Goal: Information Seeking & Learning: Find specific fact

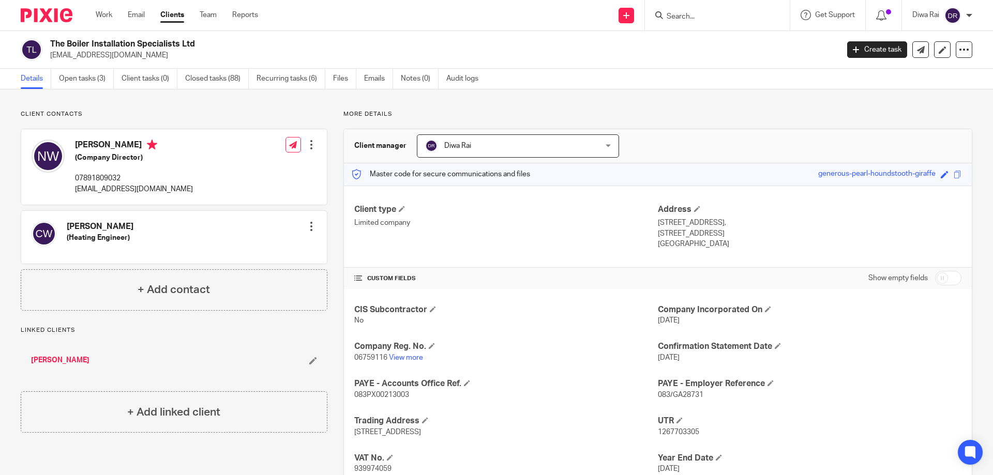
click at [721, 23] on div at bounding box center [717, 15] width 145 height 31
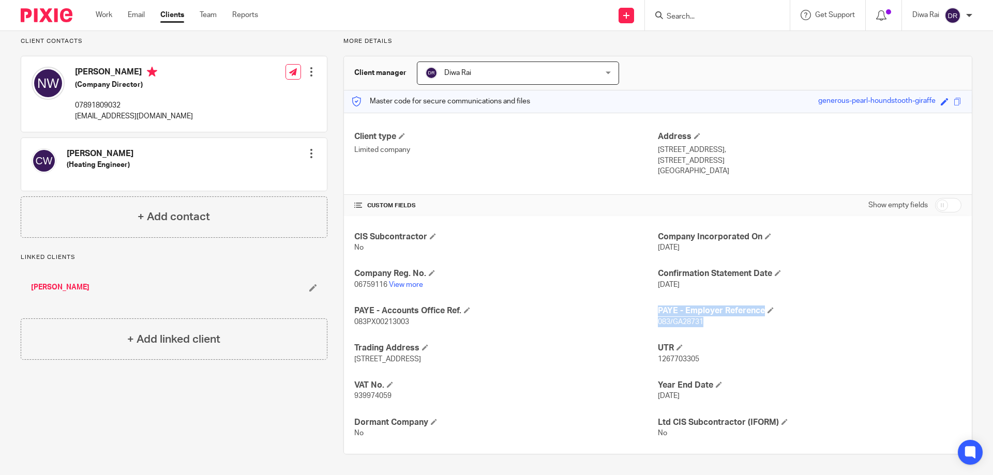
drag, startPoint x: 702, startPoint y: 322, endPoint x: 652, endPoint y: 320, distance: 50.2
click at [652, 320] on div "CIS Subcontractor No Company Incorporated On 26 Nov 2008 Company Reg. No. 06759…" at bounding box center [658, 335] width 628 height 238
click at [622, 321] on p "083PX00213003" at bounding box center [506, 322] width 304 height 10
drag, startPoint x: 409, startPoint y: 321, endPoint x: 375, endPoint y: 328, distance: 34.9
click at [354, 321] on p "083PX00213003" at bounding box center [506, 322] width 304 height 10
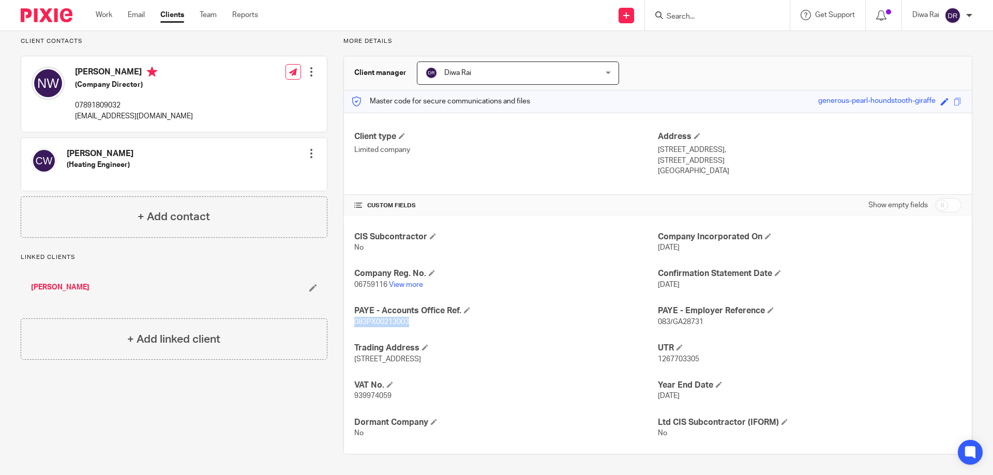
copy span "083PX00213003"
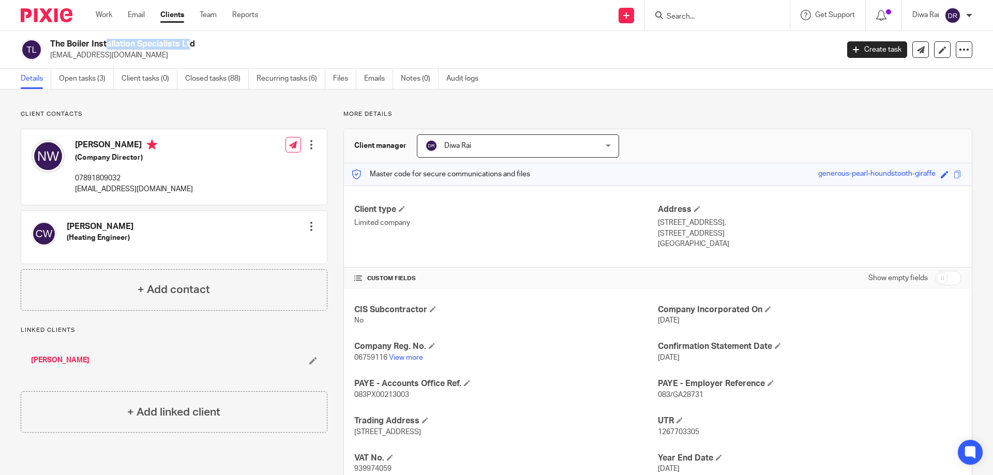
drag, startPoint x: 136, startPoint y: 42, endPoint x: 52, endPoint y: 49, distance: 84.1
click at [51, 48] on h2 "The Boiler Installation Specialists Ltd" at bounding box center [362, 44] width 625 height 11
copy h2 "The Boiler Installation"
drag, startPoint x: 254, startPoint y: 41, endPoint x: 259, endPoint y: 51, distance: 11.3
click at [254, 42] on h2 "The Boiler Installation Specialists Ltd" at bounding box center [362, 44] width 625 height 11
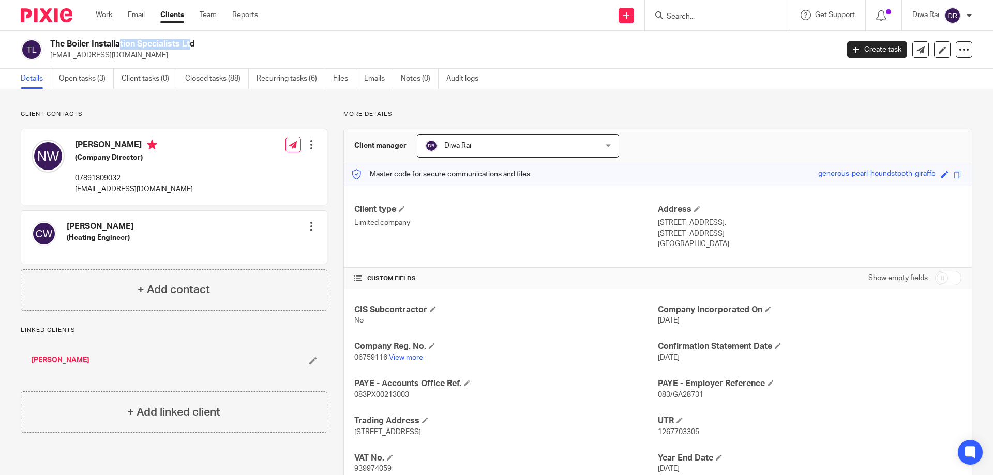
drag, startPoint x: 135, startPoint y: 42, endPoint x: 68, endPoint y: 40, distance: 66.8
click at [68, 40] on h2 "The Boiler Installation Specialists Ltd" at bounding box center [362, 44] width 625 height 11
copy h2 "Boiler Installation"
click at [689, 23] on div at bounding box center [717, 15] width 145 height 31
click at [690, 18] on input "Search" at bounding box center [712, 16] width 93 height 9
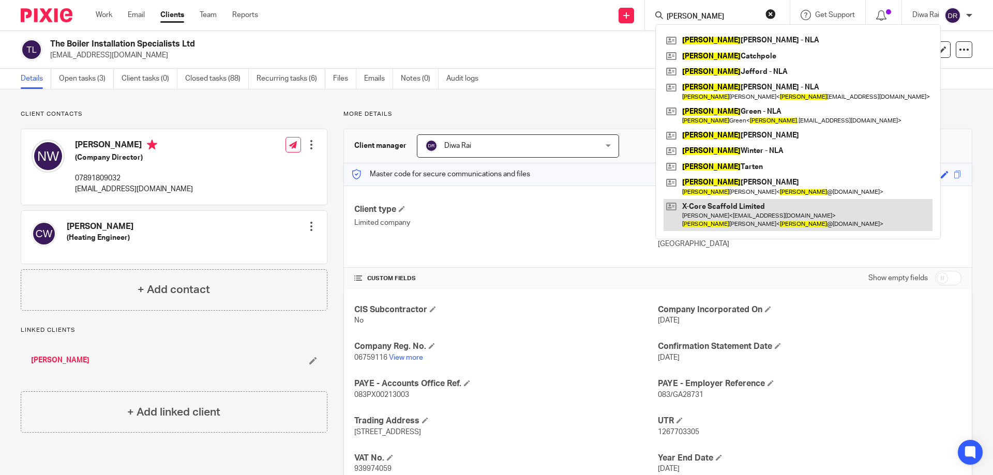
type input "charlie"
click at [735, 207] on link at bounding box center [798, 215] width 269 height 32
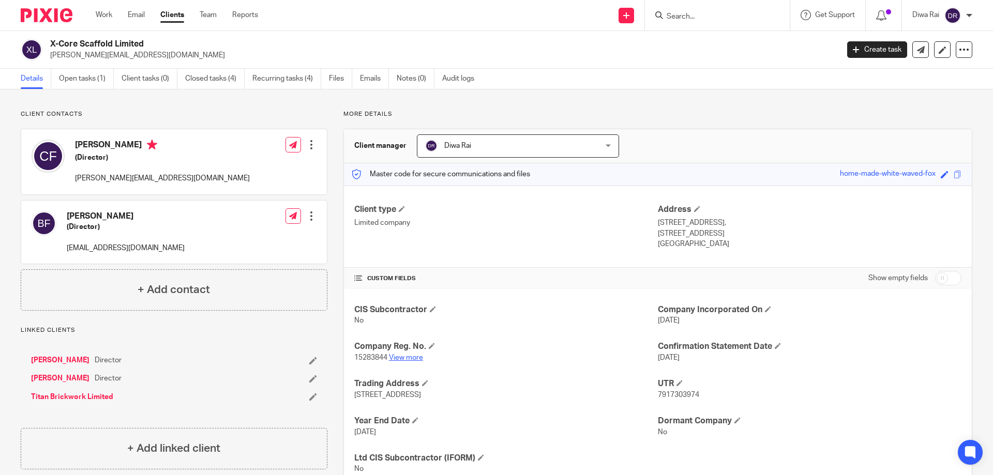
click at [412, 354] on link "View more" at bounding box center [406, 357] width 34 height 7
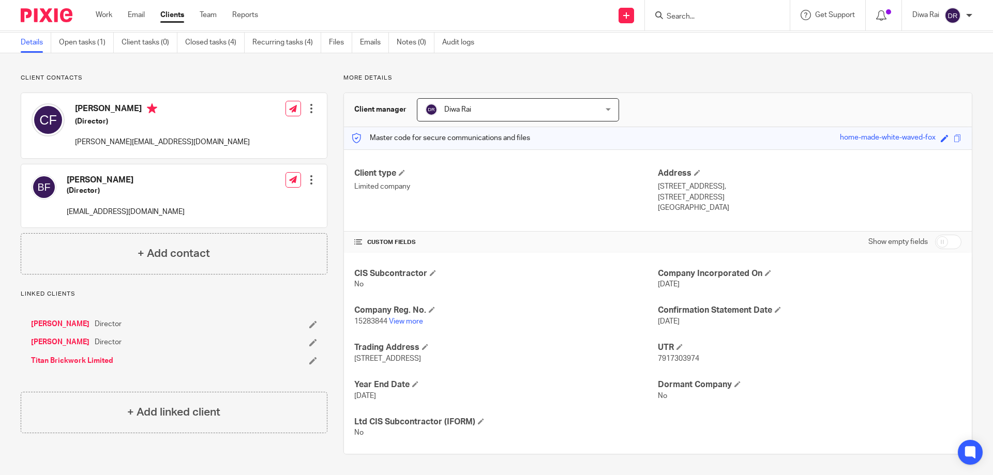
click at [707, 21] on input "Search" at bounding box center [712, 16] width 93 height 9
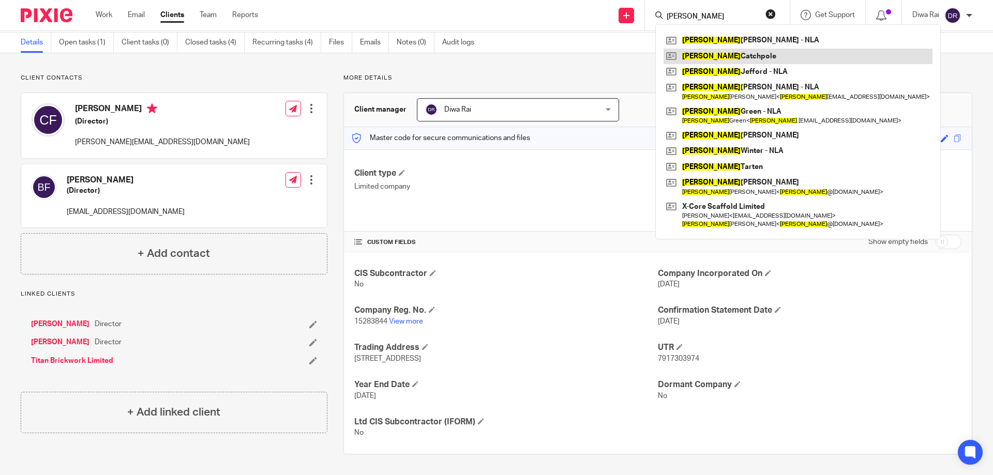
type input "charlie"
click at [769, 53] on link at bounding box center [798, 57] width 269 height 16
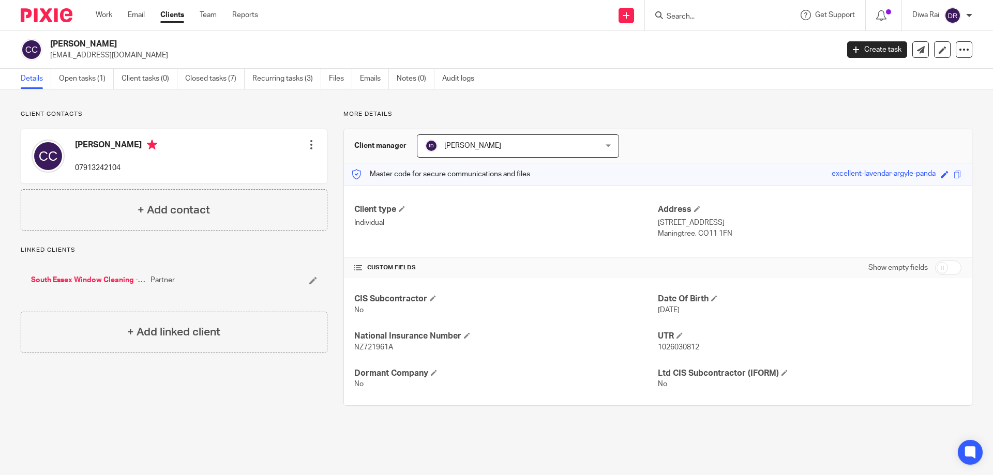
click at [695, 18] on input "Search" at bounding box center [712, 16] width 93 height 9
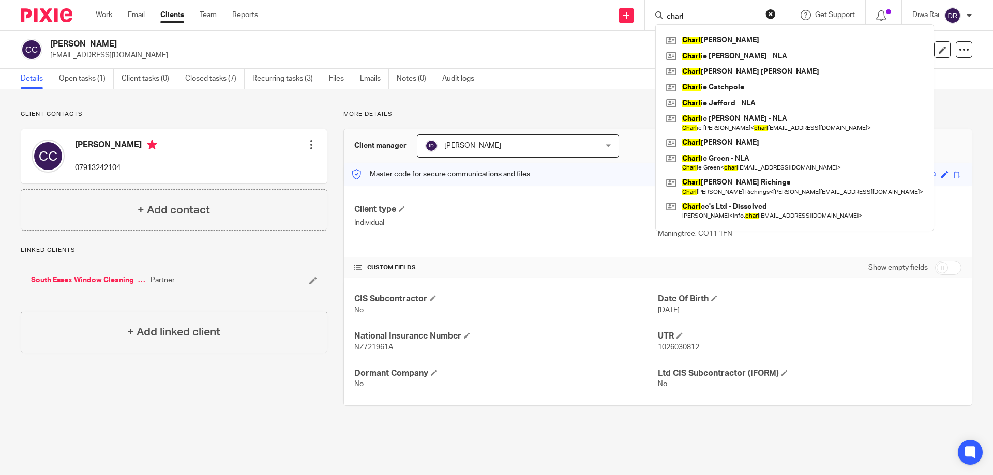
type input "charl"
click at [639, 14] on div "Send new email Create task Add client charl [PERSON_NAME] [PERSON_NAME] ie [PER…" at bounding box center [634, 15] width 720 height 31
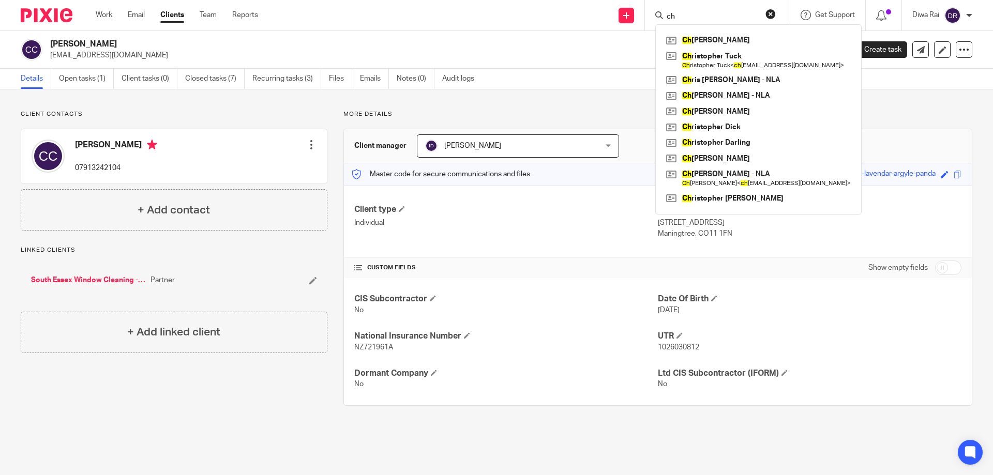
type input "c"
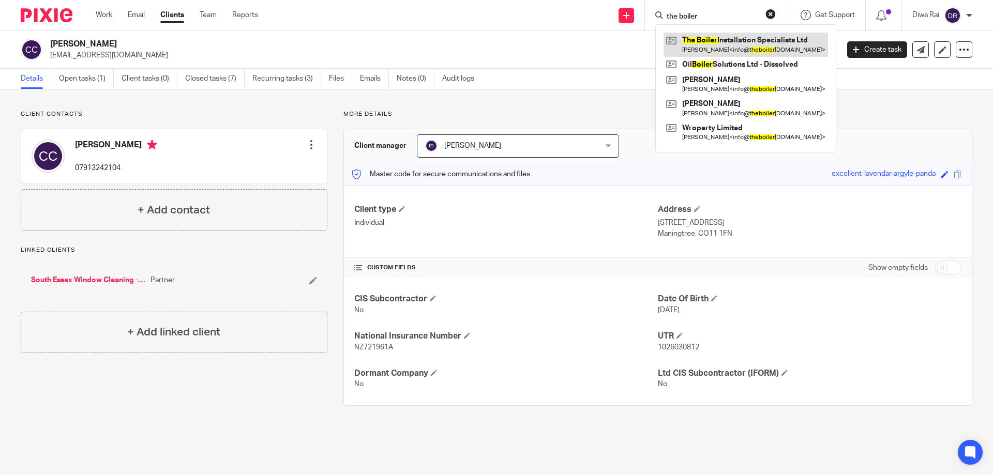
type input "the boiler"
click at [734, 42] on link at bounding box center [746, 45] width 165 height 24
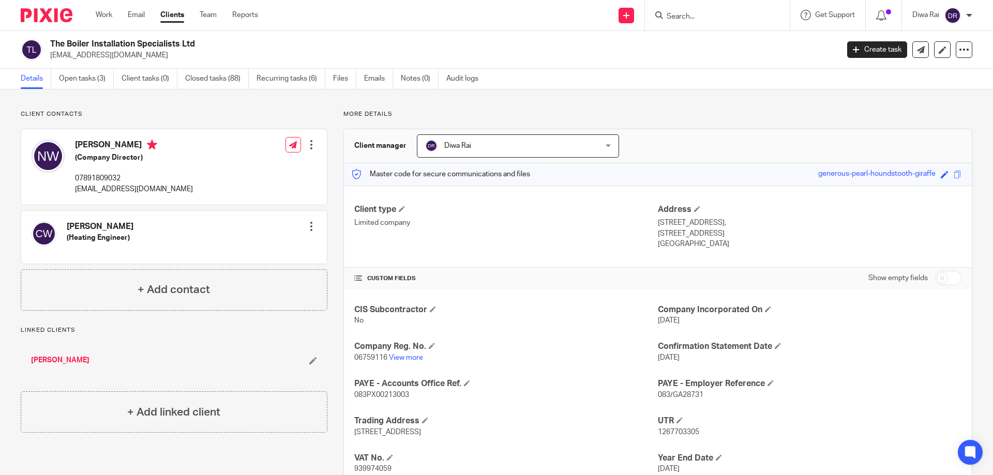
scroll to position [73, 0]
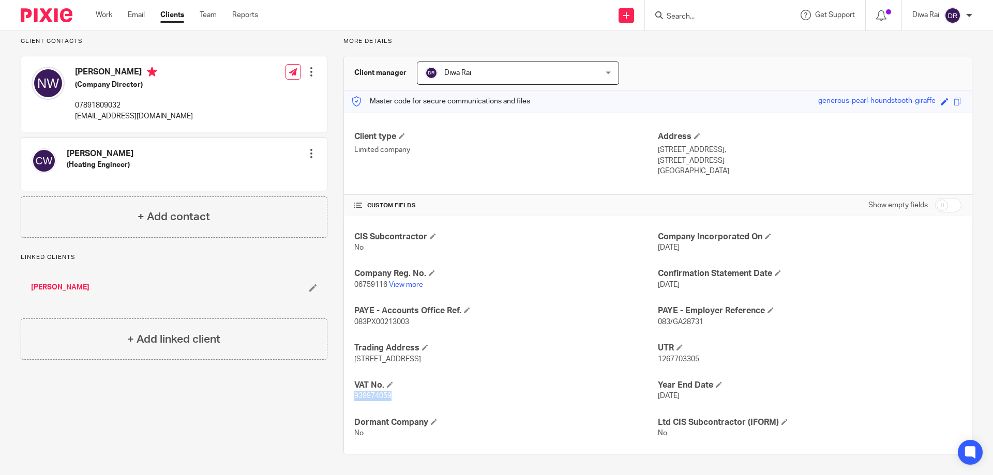
drag, startPoint x: 391, startPoint y: 396, endPoint x: 351, endPoint y: 397, distance: 39.8
click at [354, 397] on p "939974059" at bounding box center [506, 396] width 304 height 10
copy span "939974059"
click at [105, 14] on link "Work" at bounding box center [104, 15] width 17 height 10
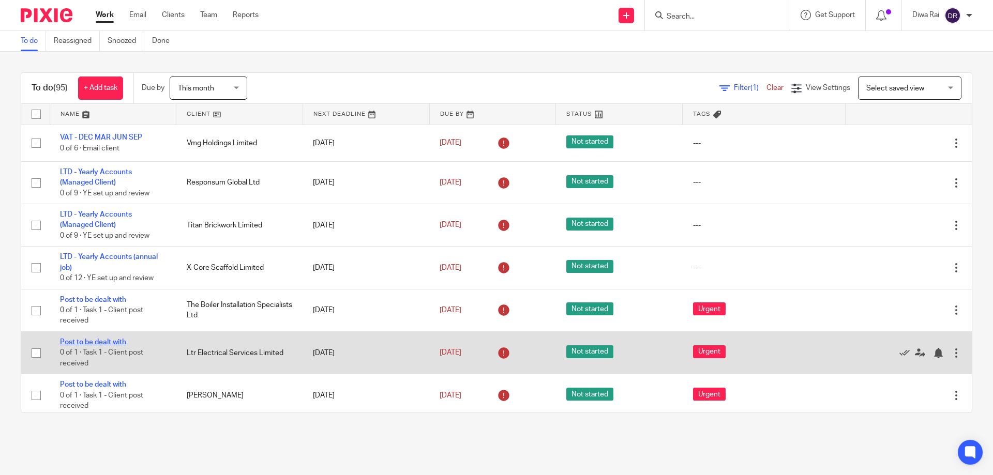
click at [104, 341] on link "Post to be dealt with" at bounding box center [93, 342] width 66 height 7
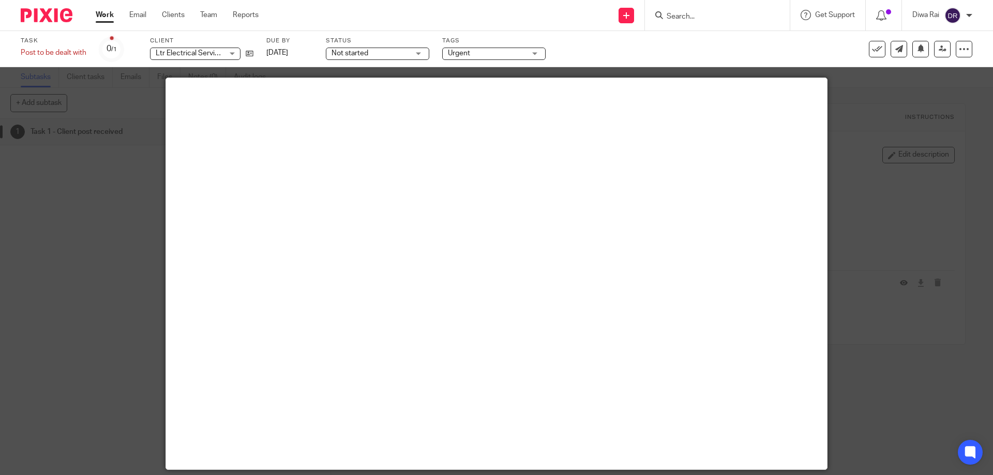
drag, startPoint x: 126, startPoint y: 191, endPoint x: 141, endPoint y: 196, distance: 16.2
click at [133, 194] on div at bounding box center [496, 237] width 993 height 475
click at [893, 82] on div at bounding box center [496, 237] width 993 height 475
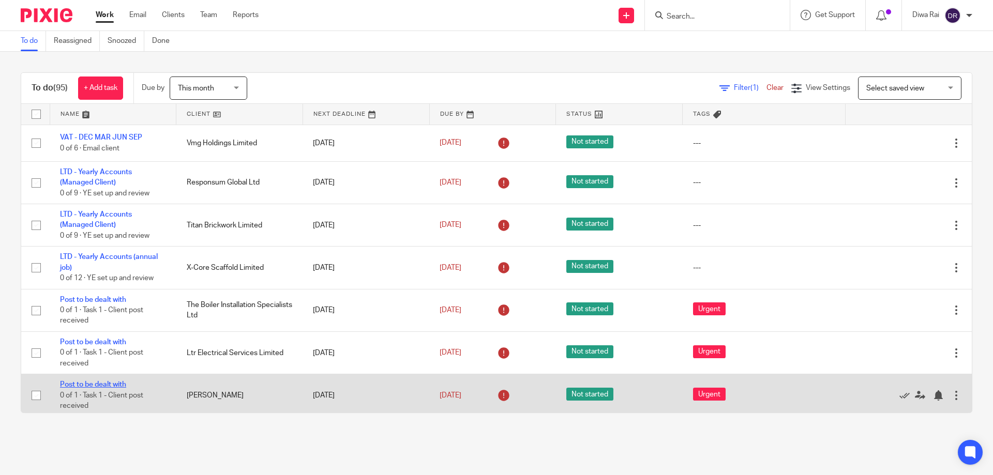
click at [96, 382] on link "Post to be dealt with" at bounding box center [93, 384] width 66 height 7
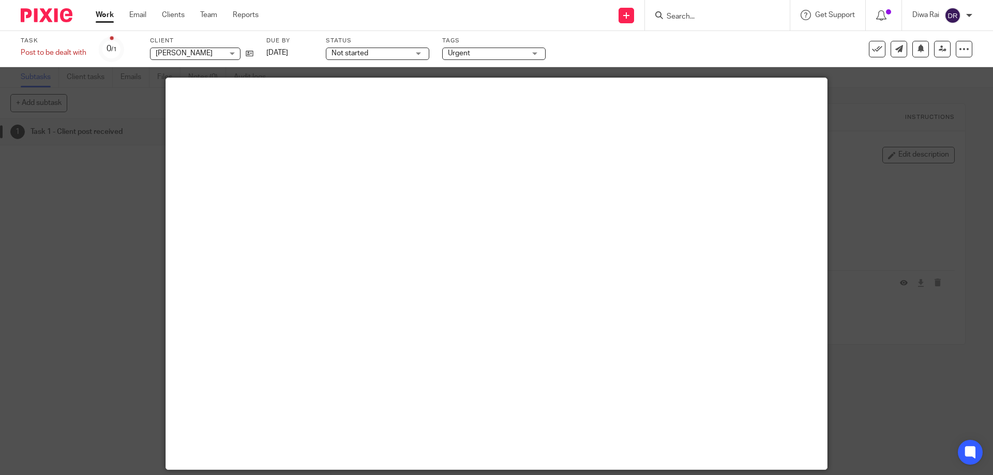
click at [689, 18] on input "Search" at bounding box center [712, 16] width 93 height 9
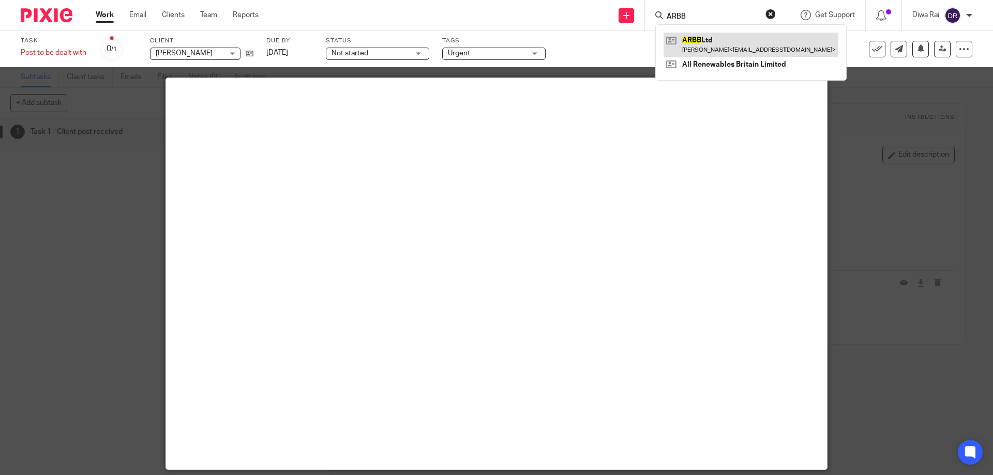
type input "ARBB"
click at [734, 48] on link at bounding box center [751, 45] width 175 height 24
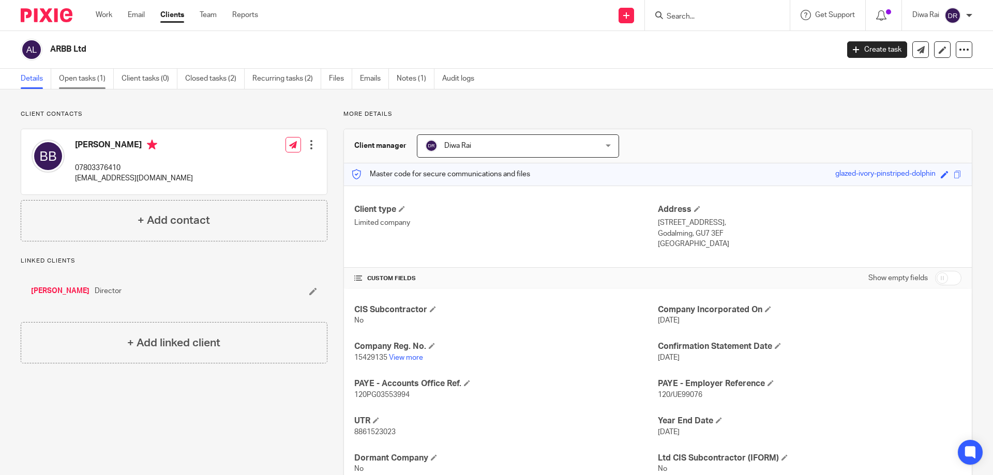
click at [81, 78] on link "Open tasks (1)" at bounding box center [86, 79] width 55 height 20
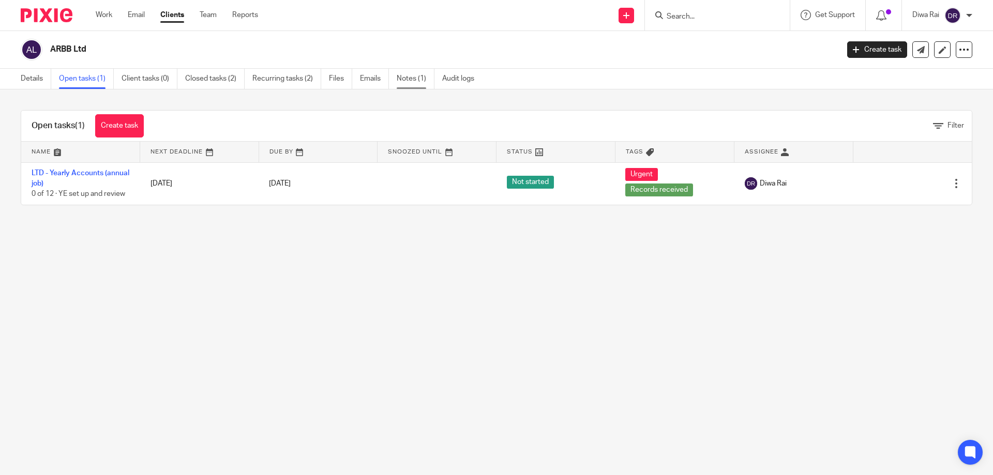
click at [413, 84] on link "Notes (1)" at bounding box center [416, 79] width 38 height 20
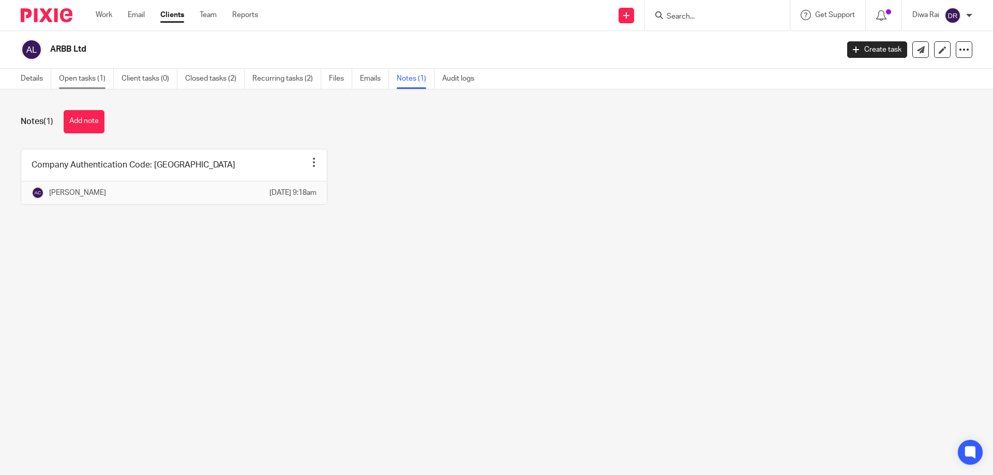
click at [77, 83] on link "Open tasks (1)" at bounding box center [86, 79] width 55 height 20
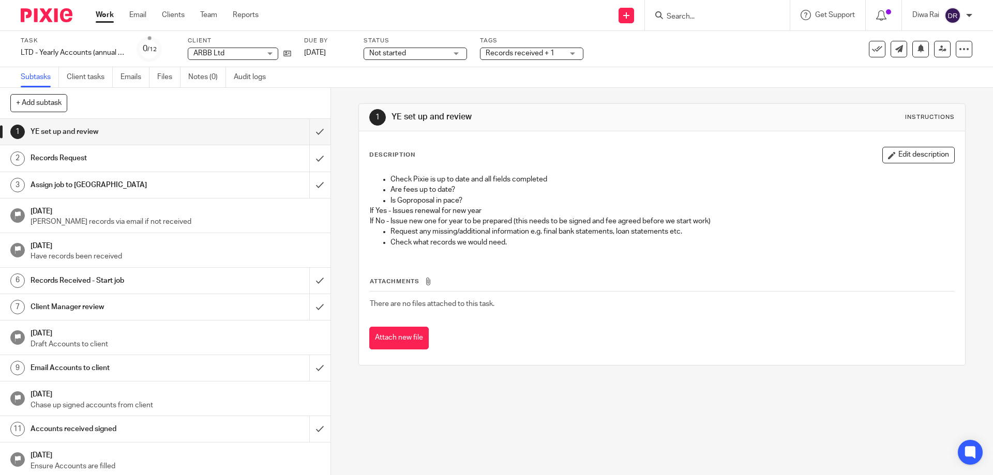
scroll to position [2, 0]
click at [160, 282] on h1 "Records Received - Start job" at bounding box center [120, 279] width 179 height 16
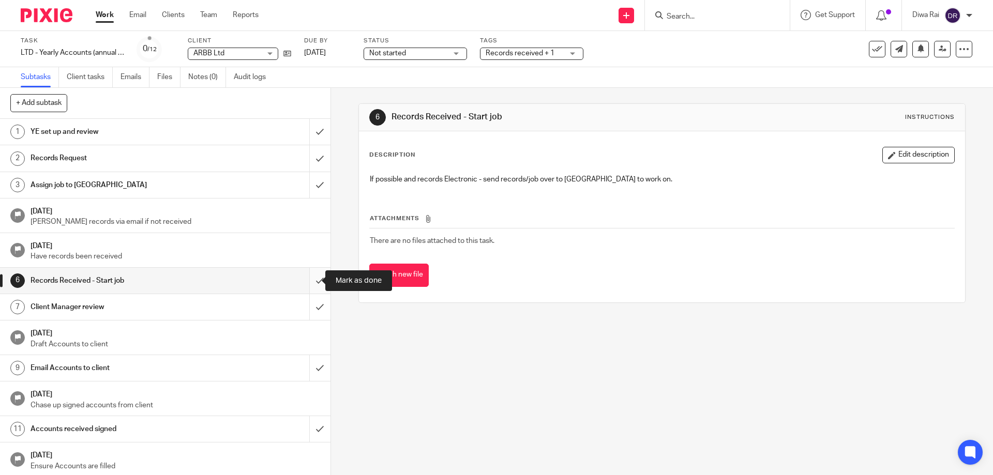
click at [309, 280] on input "submit" at bounding box center [165, 281] width 331 height 26
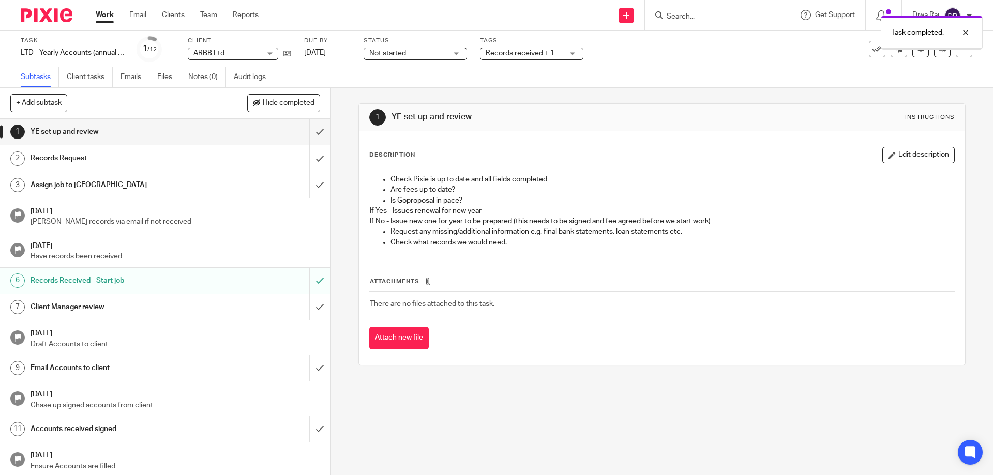
click at [38, 78] on link "Subtasks" at bounding box center [40, 77] width 38 height 20
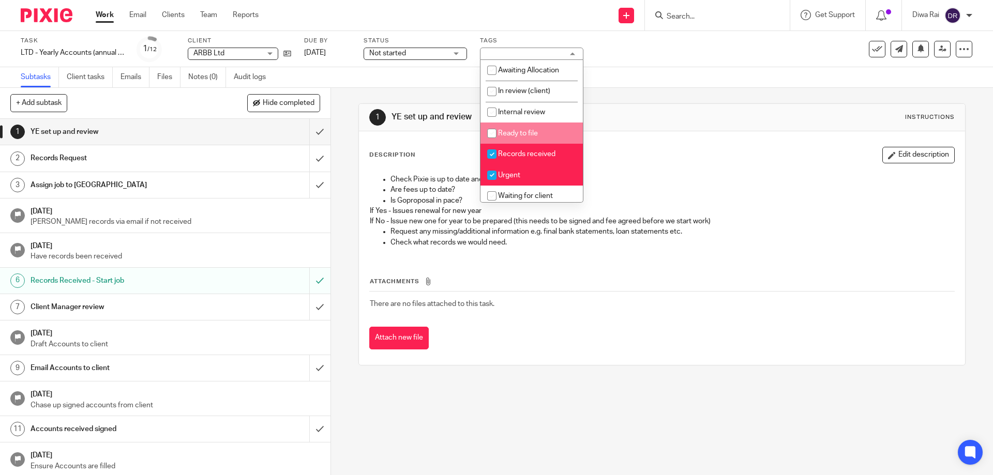
click at [728, 204] on p "Is Goproposal in pace?" at bounding box center [672, 201] width 563 height 10
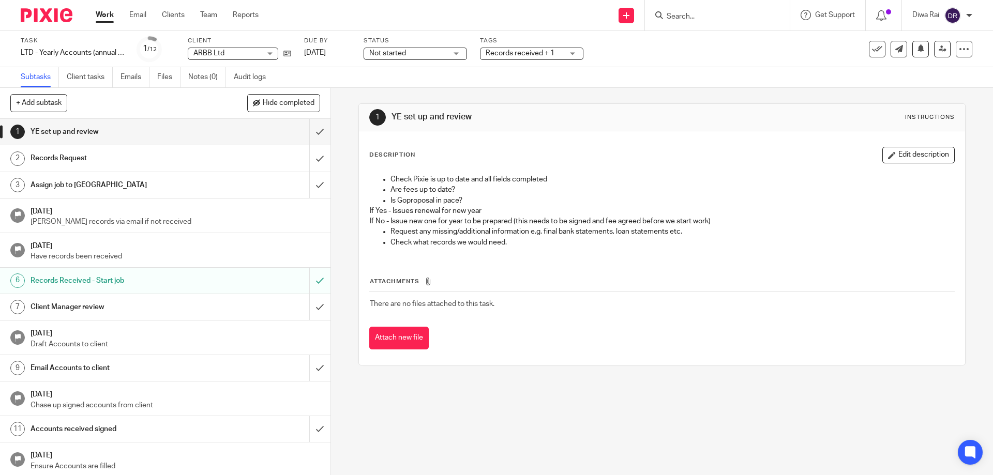
click at [176, 47] on div "Task LTD - Yearly Accounts (annual job) Save LTD - Yearly Accounts (annual job)…" at bounding box center [417, 49] width 793 height 25
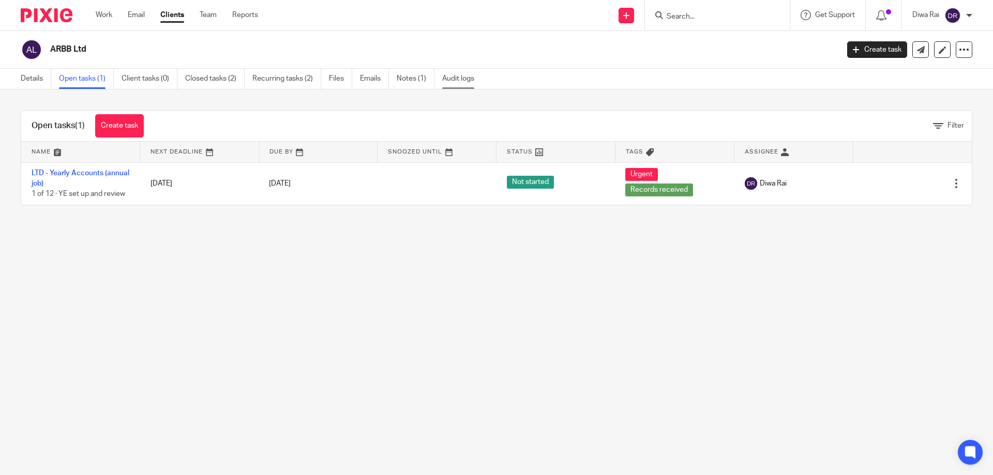
click at [458, 82] on link "Audit logs" at bounding box center [462, 79] width 40 height 20
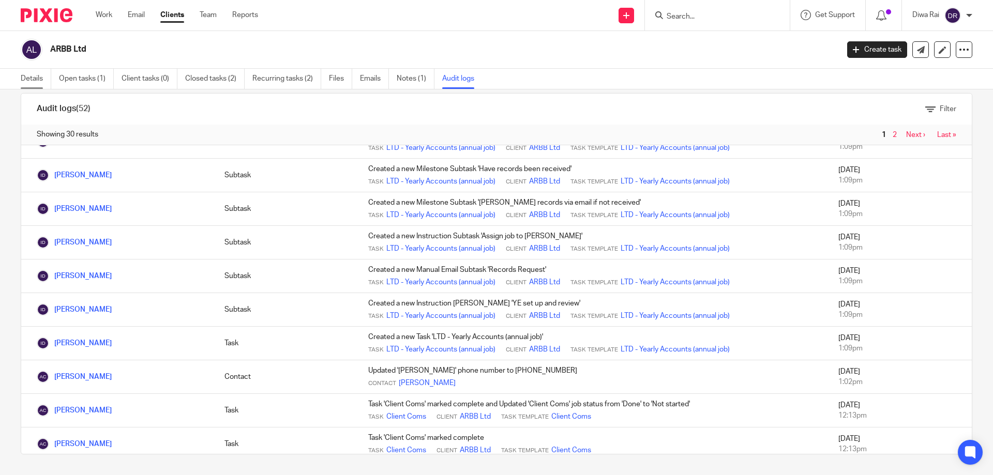
scroll to position [259, 0]
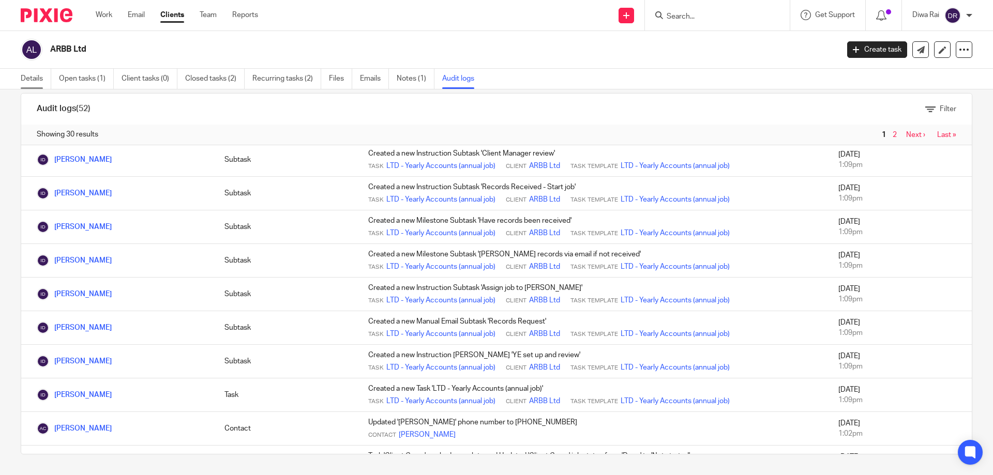
click at [39, 76] on link "Details" at bounding box center [36, 79] width 31 height 20
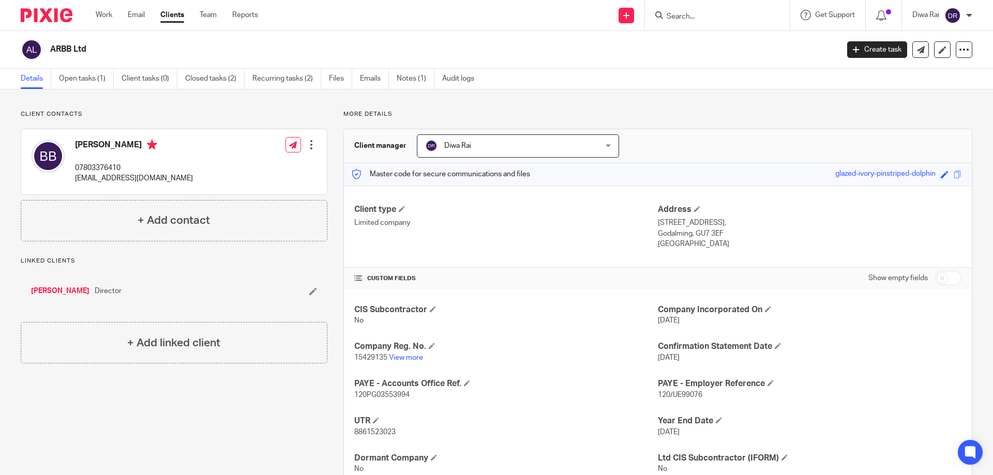
scroll to position [36, 0]
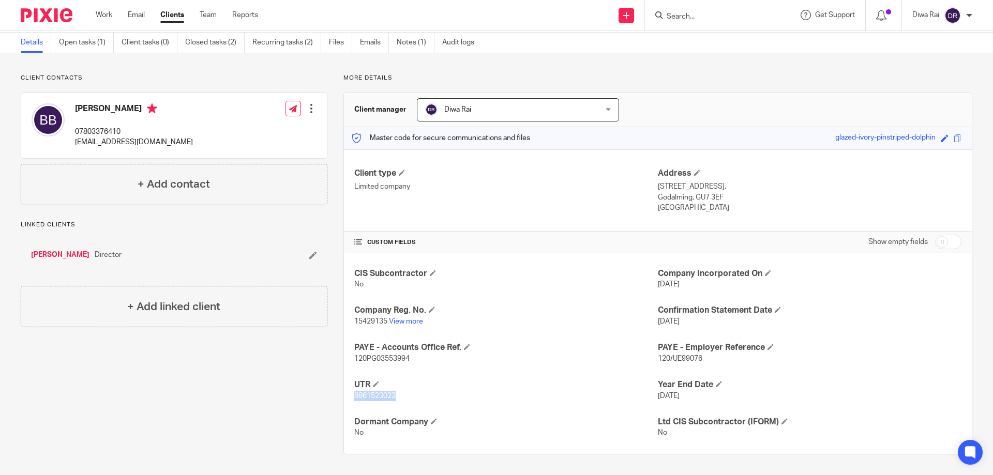
drag, startPoint x: 397, startPoint y: 397, endPoint x: 364, endPoint y: 405, distance: 34.0
click at [355, 396] on p "8861523023" at bounding box center [506, 396] width 304 height 10
click at [352, 398] on div "CIS Subcontractor No Company Incorporated On 21 Jan 2024 Company Reg. No. 15429…" at bounding box center [658, 353] width 628 height 201
drag, startPoint x: 393, startPoint y: 396, endPoint x: 351, endPoint y: 396, distance: 41.4
click at [354, 396] on span "8861523023" at bounding box center [374, 396] width 41 height 7
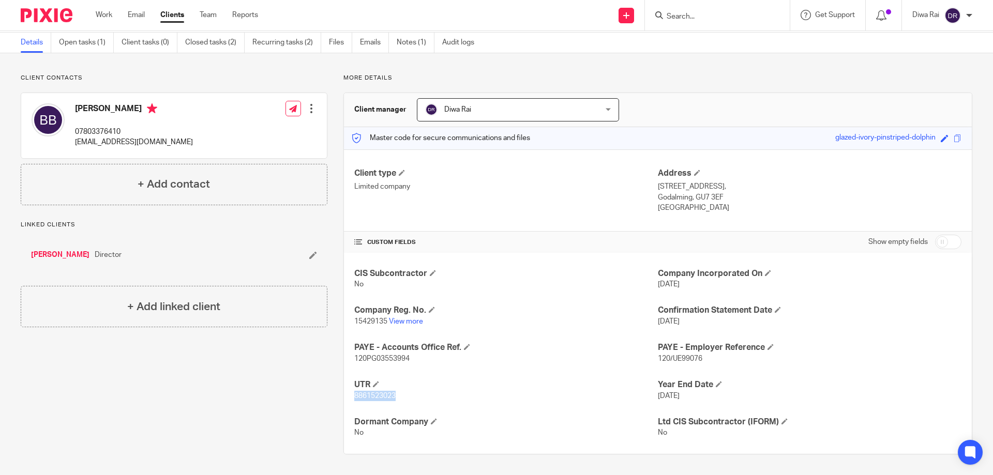
copy span "8861523023"
click at [401, 45] on link "Notes (1)" at bounding box center [416, 43] width 38 height 20
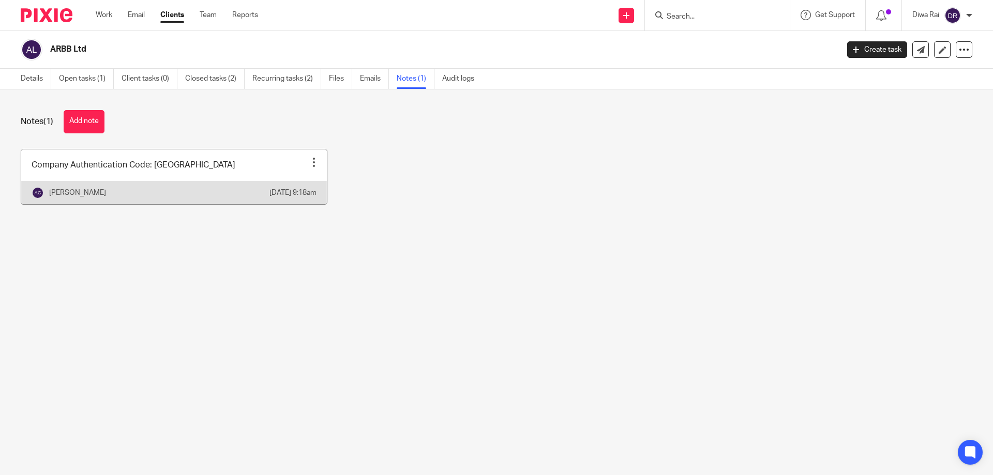
click at [187, 171] on link at bounding box center [174, 177] width 306 height 55
click at [187, 174] on link at bounding box center [174, 177] width 306 height 55
click at [188, 174] on link at bounding box center [174, 177] width 306 height 55
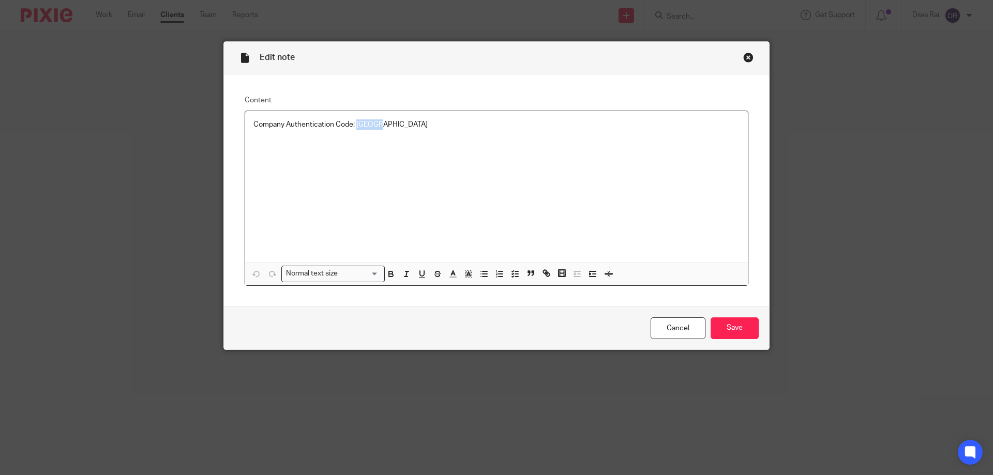
drag, startPoint x: 387, startPoint y: 129, endPoint x: 354, endPoint y: 131, distance: 33.2
click at [354, 131] on div "Company Authentication Code: QUQABU" at bounding box center [496, 187] width 503 height 152
copy p "QUQABU"
click at [745, 61] on div "Close this dialog window" at bounding box center [748, 57] width 10 height 10
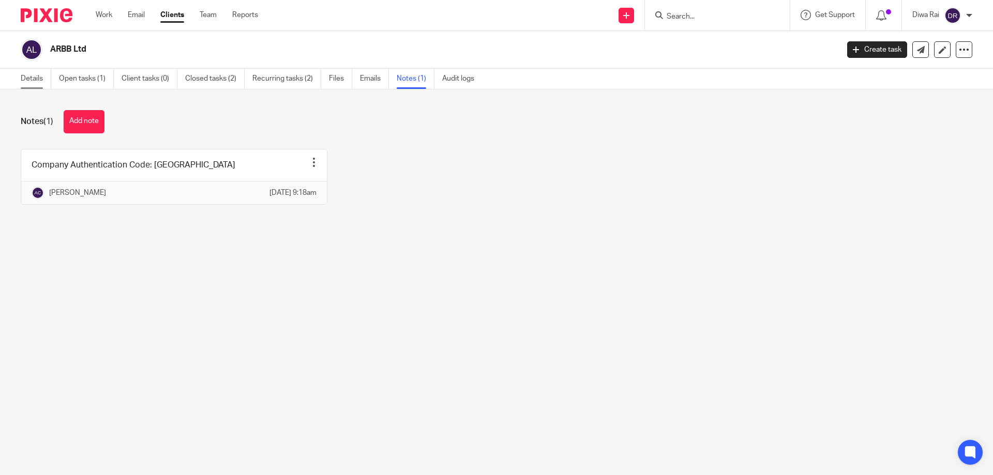
click at [38, 84] on link "Details" at bounding box center [36, 79] width 31 height 20
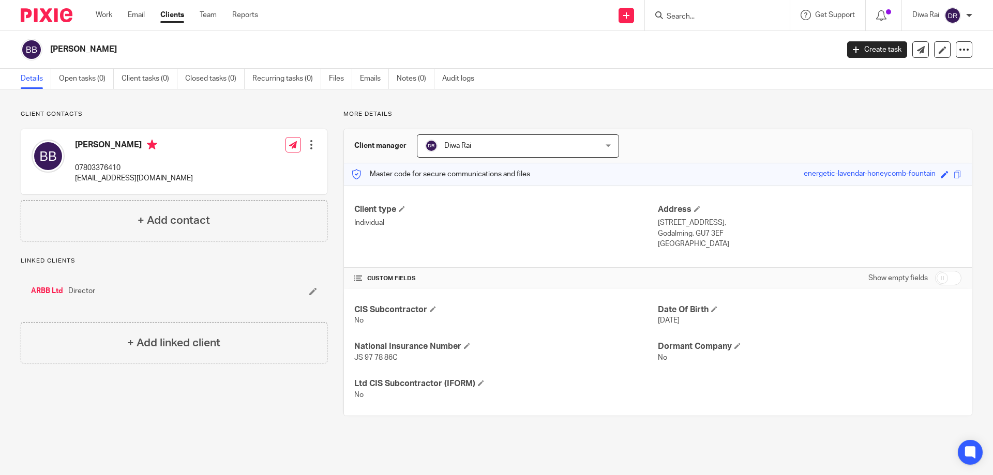
drag, startPoint x: 677, startPoint y: 27, endPoint x: 682, endPoint y: 20, distance: 8.5
click at [678, 27] on div at bounding box center [717, 15] width 145 height 31
click at [682, 20] on input "Search" at bounding box center [712, 16] width 93 height 9
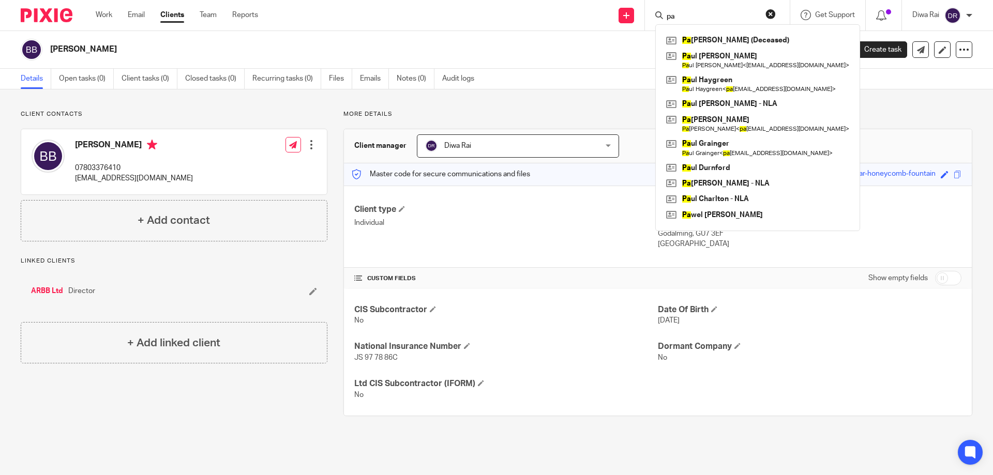
type input "p"
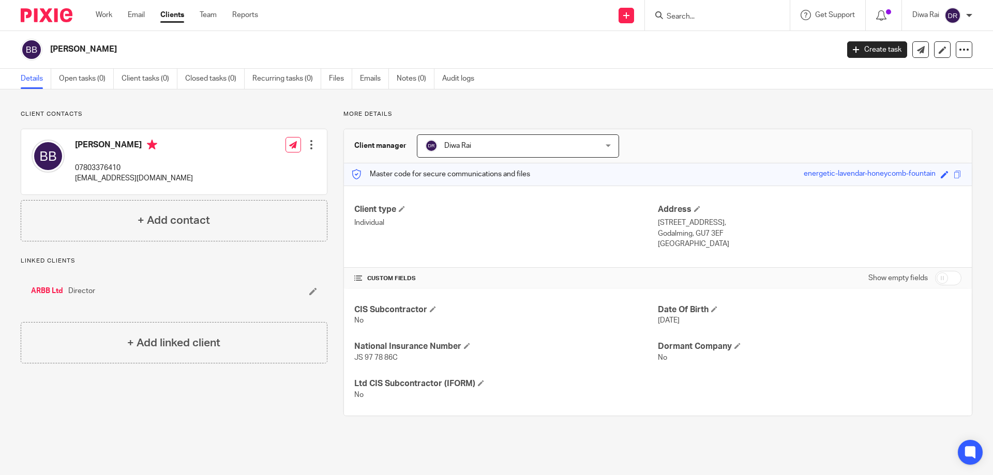
click at [690, 17] on input "Search" at bounding box center [712, 16] width 93 height 9
